Goal: Task Accomplishment & Management: Manage account settings

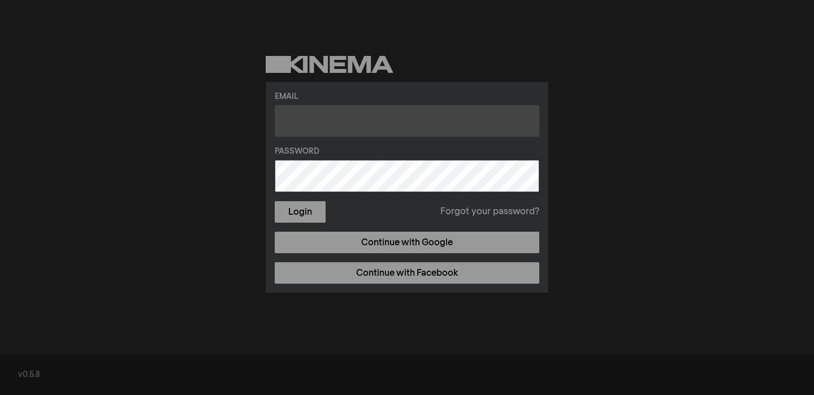
click at [393, 114] on input "text" at bounding box center [407, 121] width 264 height 32
click at [394, 120] on input "poppyflint@gmail.com" at bounding box center [407, 121] width 264 height 32
paste input "@poppyflint"
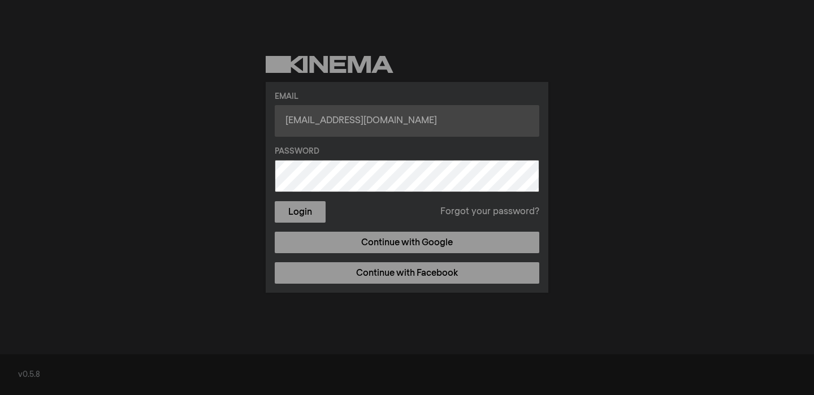
type input "[EMAIL_ADDRESS][DOMAIN_NAME]"
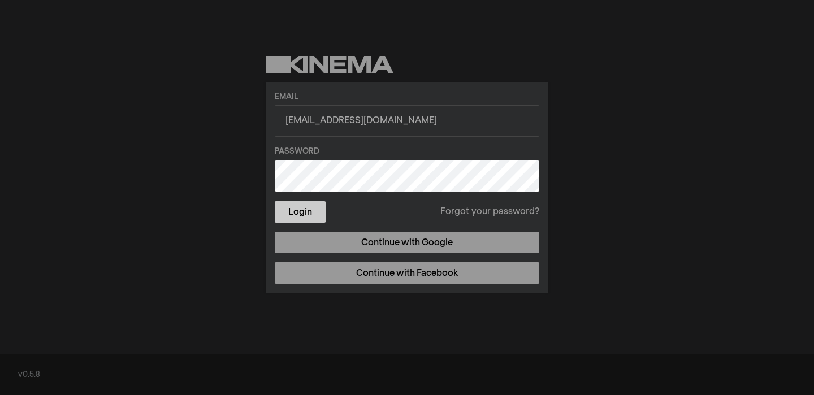
click at [305, 211] on button "Login" at bounding box center [300, 211] width 51 height 21
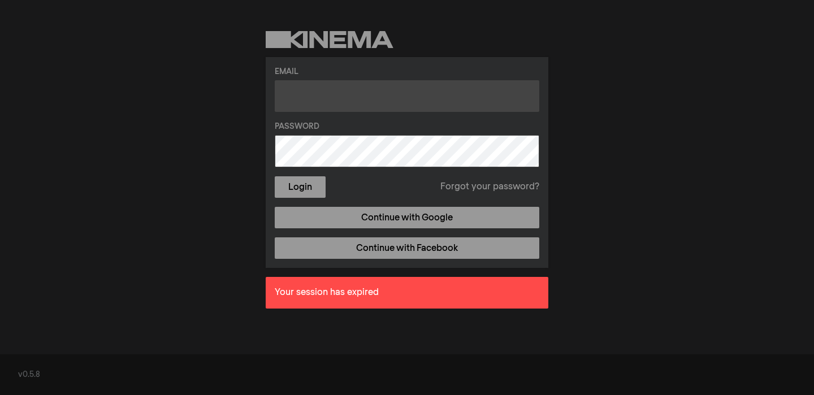
click at [353, 108] on input "text" at bounding box center [407, 96] width 264 height 32
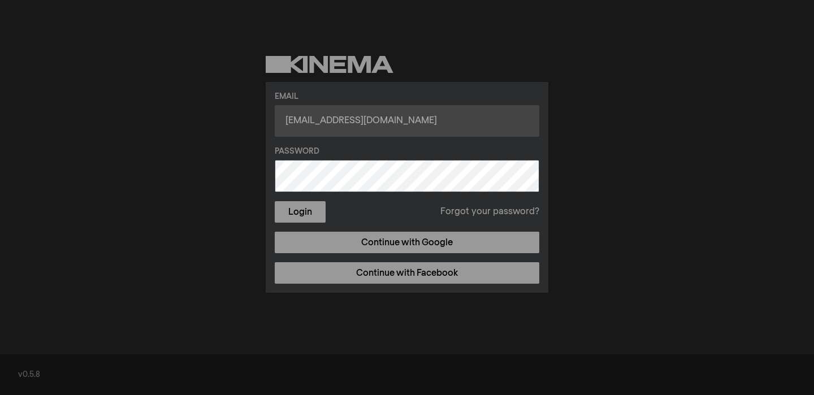
type input "[EMAIL_ADDRESS][DOMAIN_NAME]"
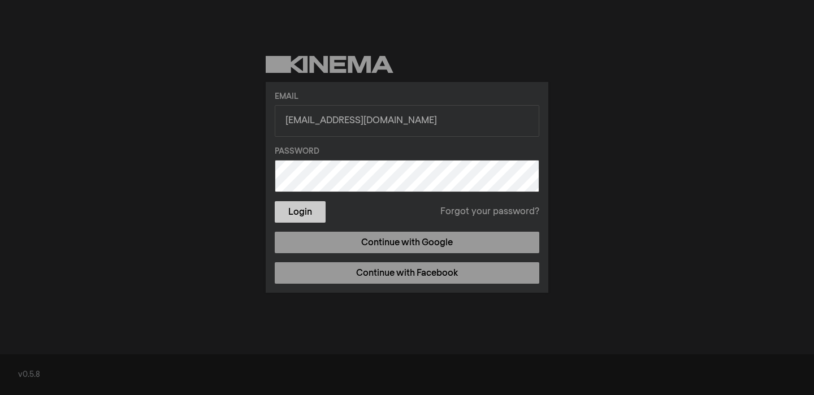
click at [318, 214] on button "Login" at bounding box center [300, 211] width 51 height 21
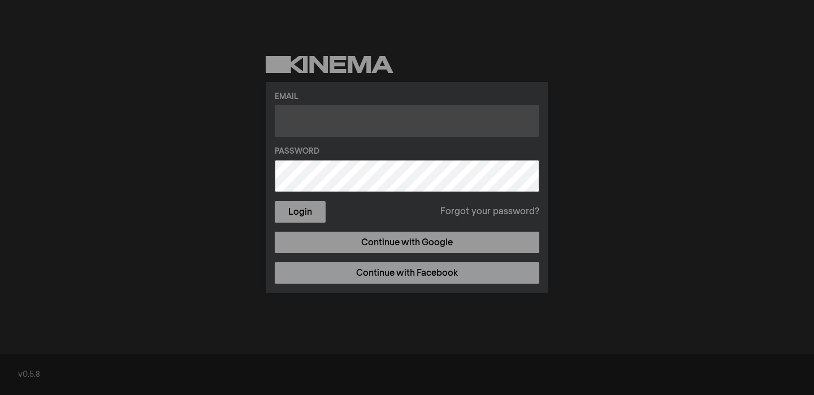
click at [322, 124] on input "text" at bounding box center [407, 121] width 264 height 32
type input "[EMAIL_ADDRESS][DOMAIN_NAME]"
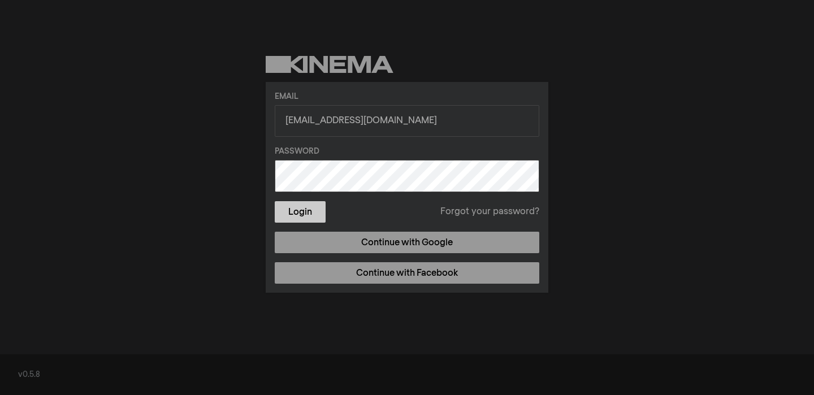
click at [313, 215] on button "Login" at bounding box center [300, 211] width 51 height 21
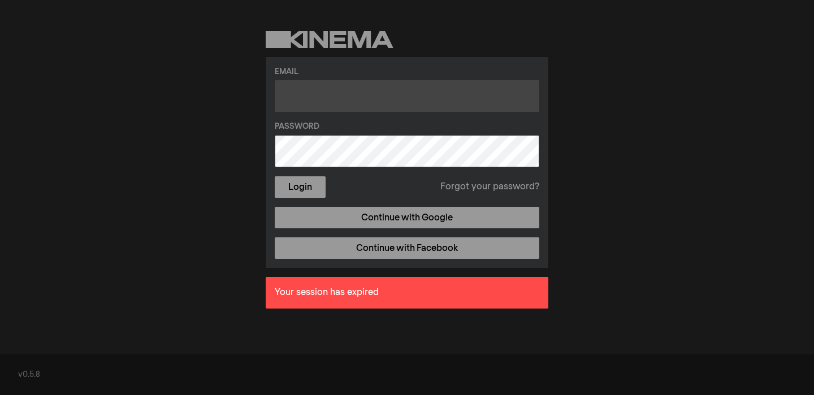
click at [323, 97] on input "text" at bounding box center [407, 96] width 264 height 32
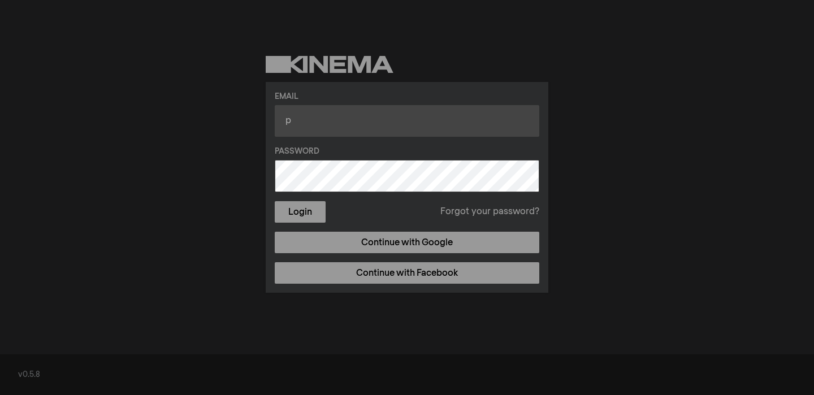
type input "poppy@poppyflint.com"
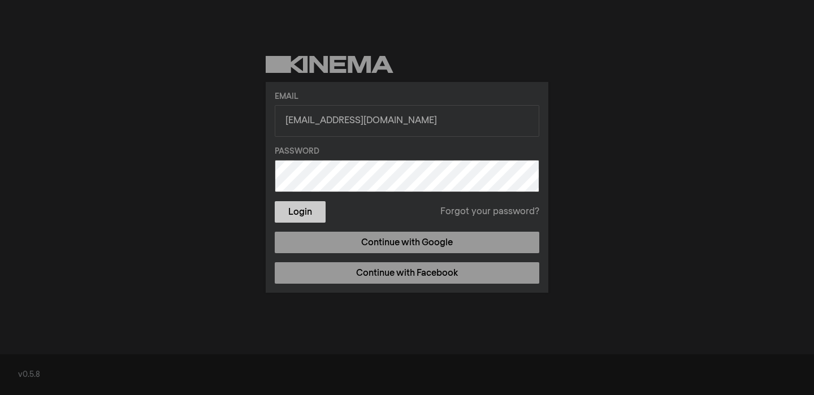
click at [315, 215] on button "Login" at bounding box center [300, 211] width 51 height 21
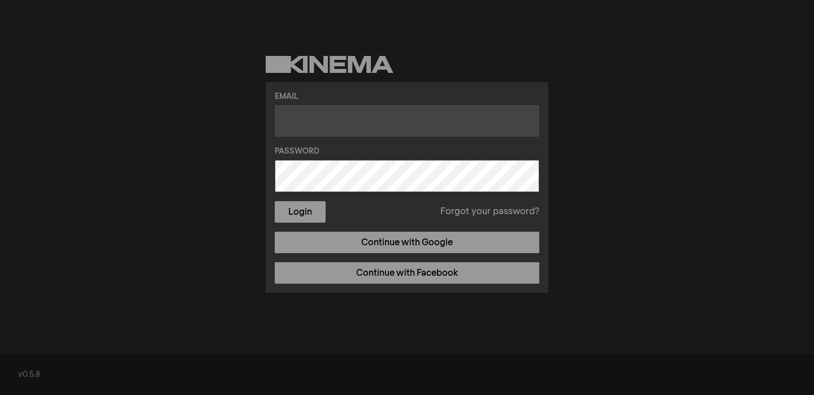
click at [344, 121] on input "text" at bounding box center [407, 121] width 264 height 32
type input "poppy@poppyflint.com"
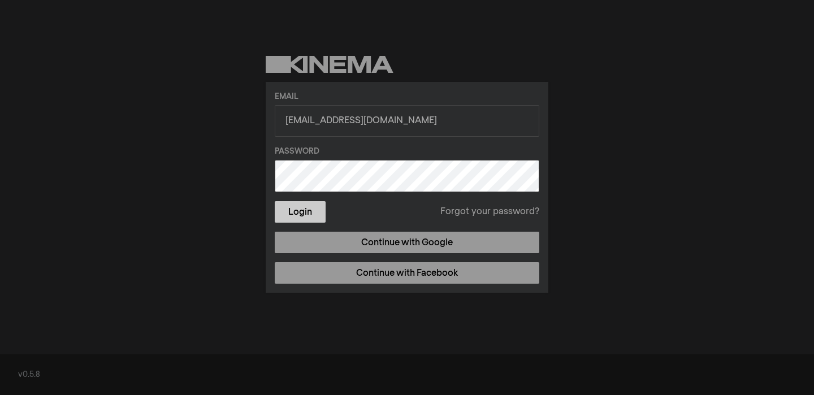
click at [287, 214] on button "Login" at bounding box center [300, 211] width 51 height 21
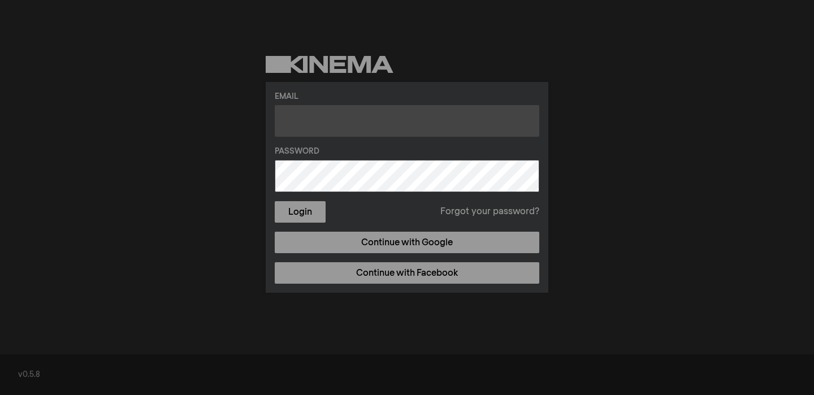
click at [301, 113] on input "text" at bounding box center [407, 121] width 264 height 32
type input "[EMAIL_ADDRESS][DOMAIN_NAME]"
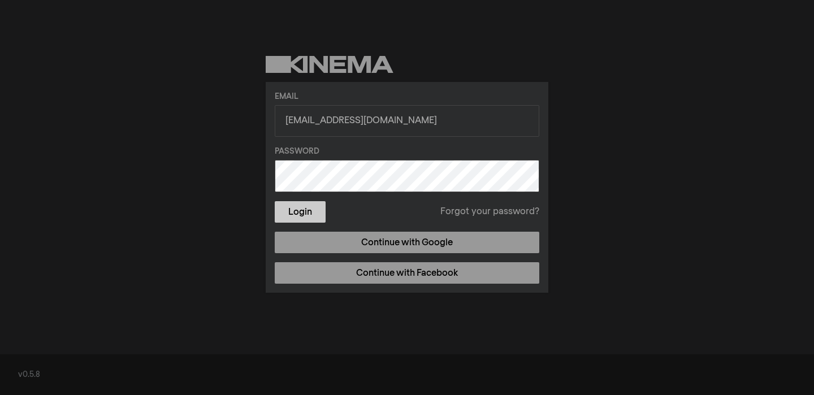
click at [315, 207] on button "Login" at bounding box center [300, 211] width 51 height 21
